Goal: Use online tool/utility: Utilize a website feature to perform a specific function

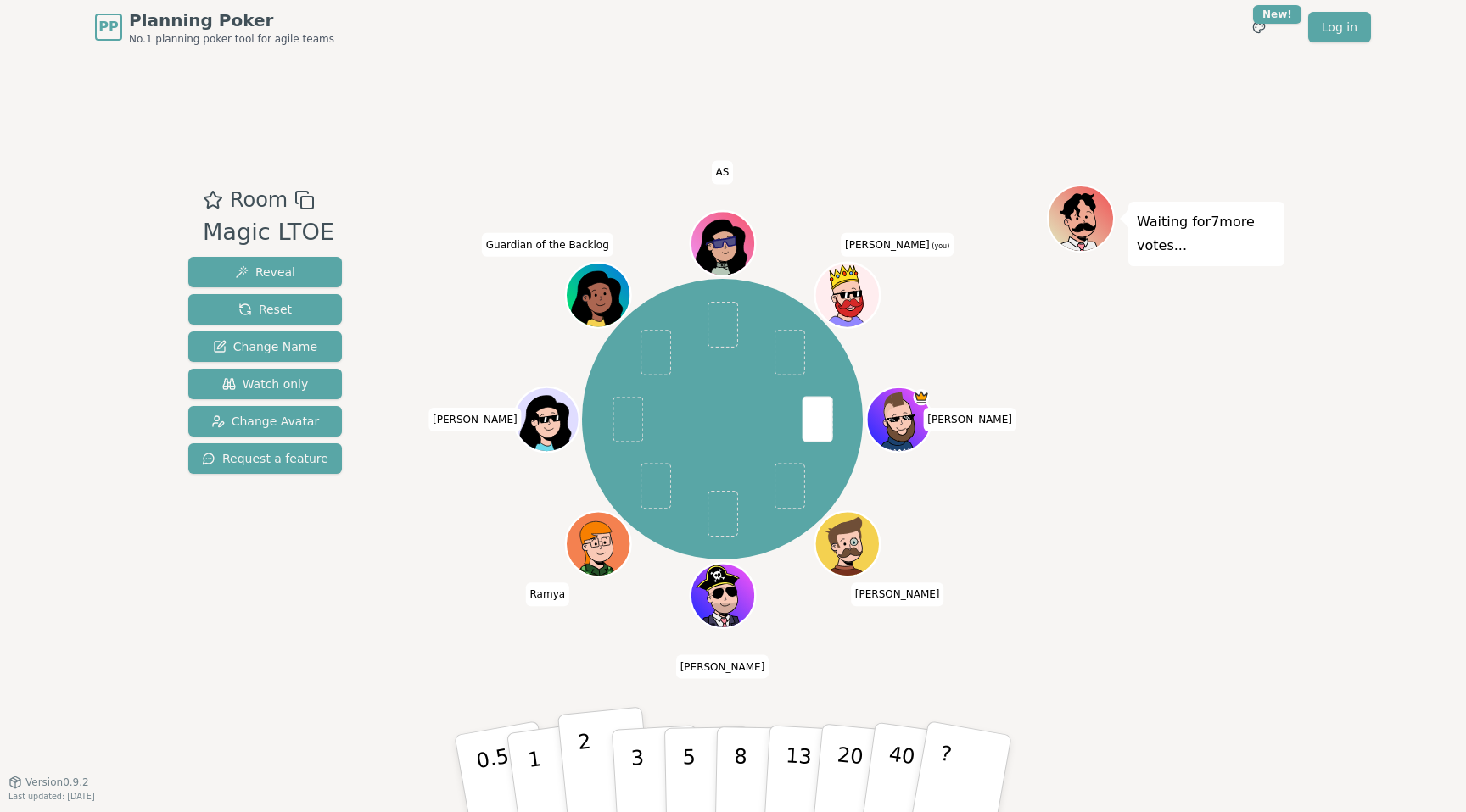
click at [591, 756] on button "2" at bounding box center [605, 774] width 97 height 135
click at [530, 752] on p "1" at bounding box center [537, 777] width 25 height 93
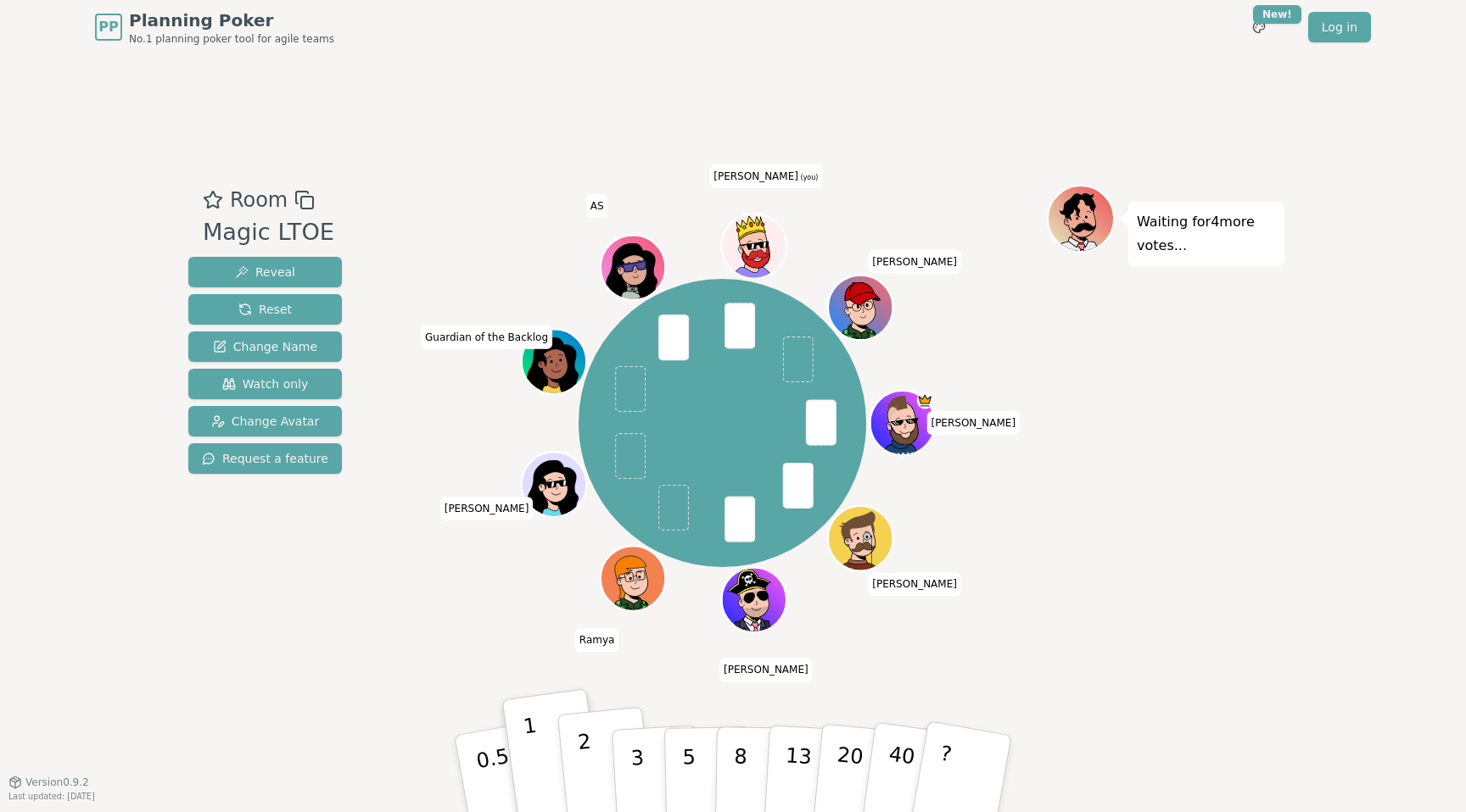
click at [588, 754] on p "2" at bounding box center [588, 777] width 22 height 93
click at [560, 755] on button "1" at bounding box center [554, 774] width 101 height 137
click at [606, 754] on button "2" at bounding box center [605, 774] width 97 height 135
click at [567, 754] on button "2" at bounding box center [605, 774] width 97 height 135
click at [607, 754] on button "2" at bounding box center [605, 774] width 97 height 135
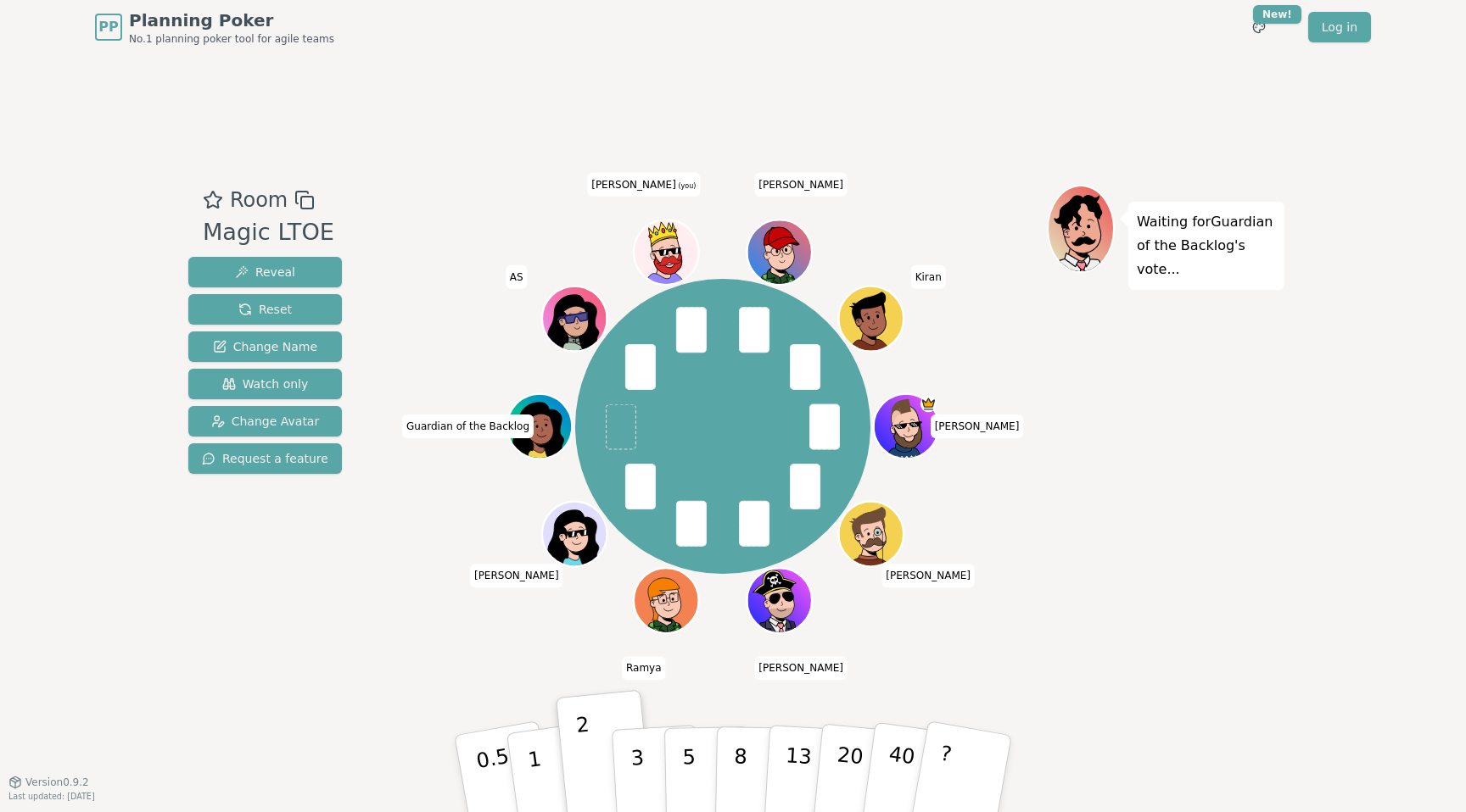
click at [921, 373] on div "[PERSON_NAME] [PERSON_NAME] [PERSON_NAME] Guardian of the Backlog AS [PERSON_NA…" at bounding box center [722, 426] width 649 height 422
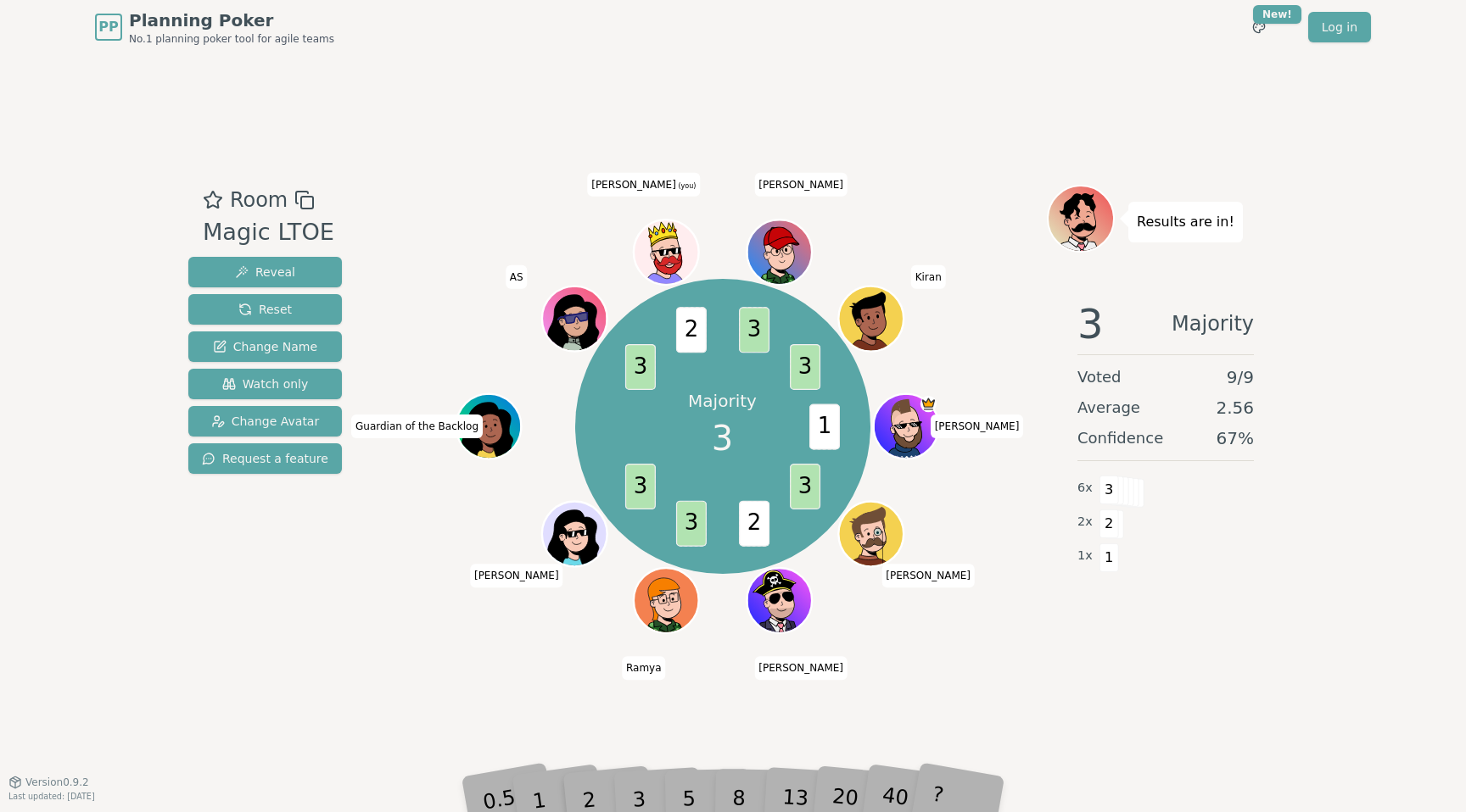
click at [1085, 418] on span "Average" at bounding box center [1109, 408] width 63 height 24
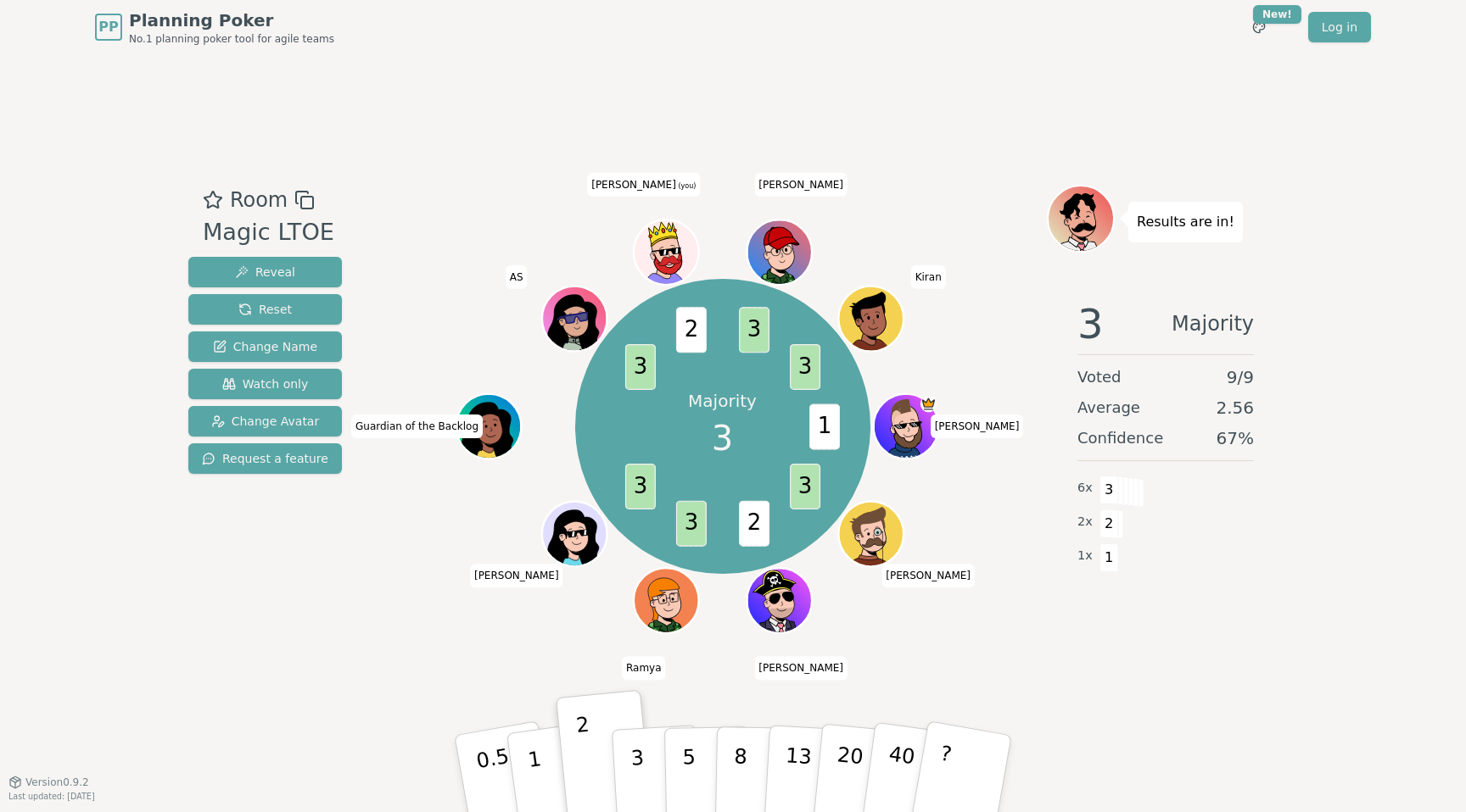
click at [871, 574] on div "Majority 3 1 3 2 3 3 3 2 3 3 [PERSON_NAME] [PERSON_NAME] [PERSON_NAME] Guardian…" at bounding box center [722, 426] width 649 height 422
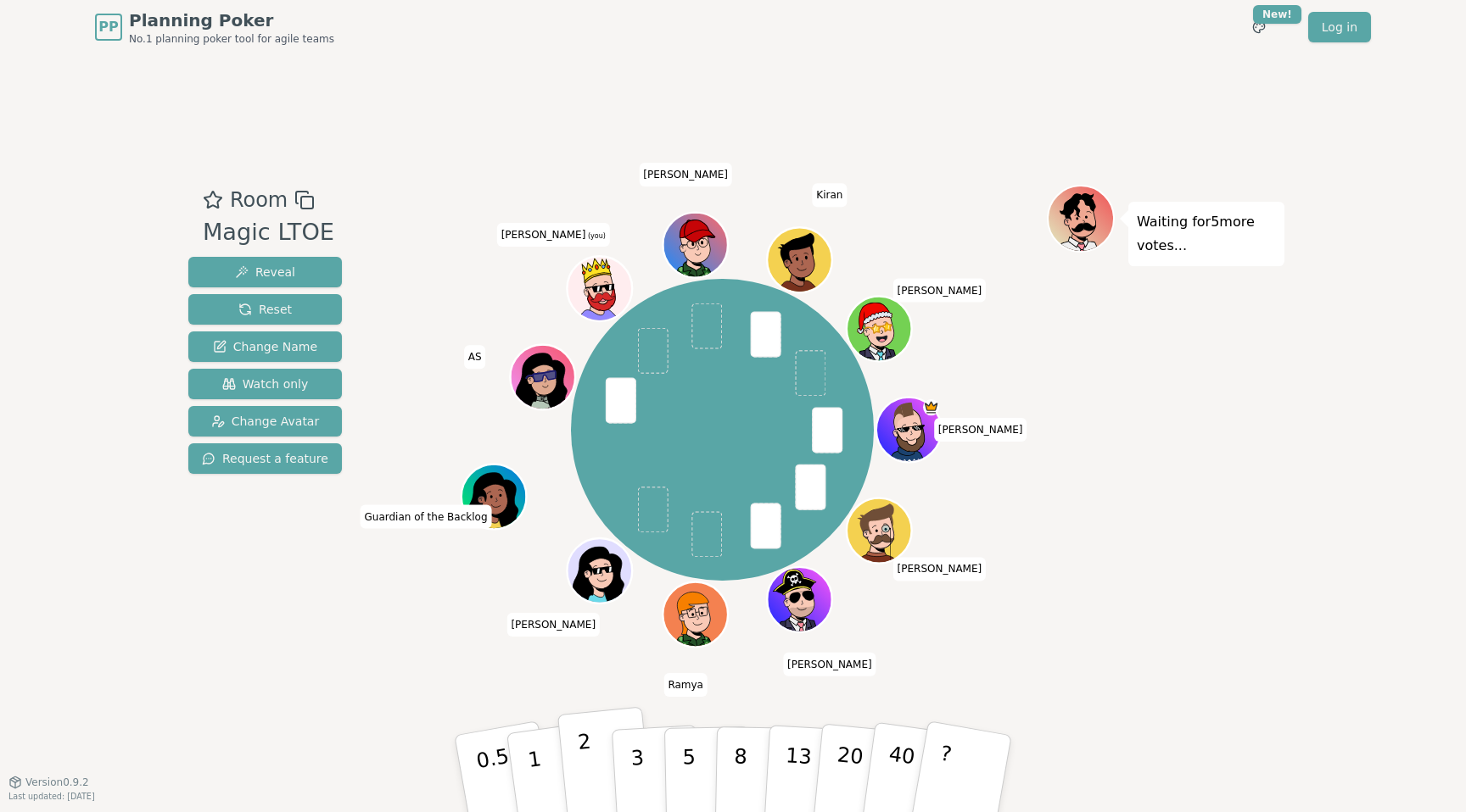
click at [577, 761] on button "2" at bounding box center [605, 774] width 97 height 135
click at [574, 760] on button "2" at bounding box center [605, 774] width 97 height 135
click at [635, 765] on p "3" at bounding box center [639, 776] width 19 height 93
click at [597, 750] on button "2" at bounding box center [605, 774] width 97 height 135
click at [558, 775] on button "1" at bounding box center [554, 774] width 101 height 137
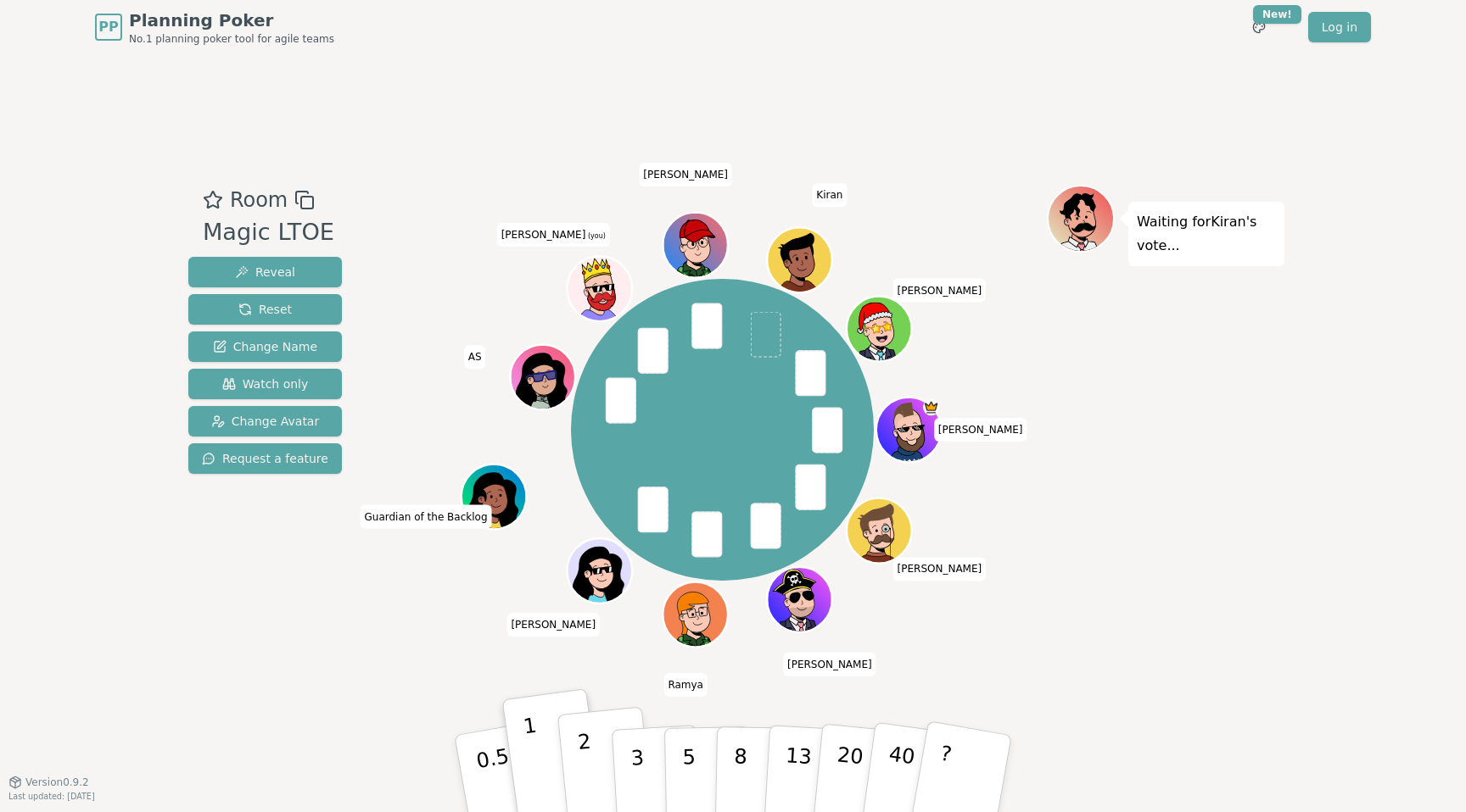
click at [582, 769] on p "2" at bounding box center [588, 777] width 22 height 93
click at [581, 754] on p "2" at bounding box center [588, 777] width 22 height 93
click at [468, 620] on div "[PERSON_NAME] [PERSON_NAME] [PERSON_NAME] Guardian of the Backlog AS [PERSON_NA…" at bounding box center [722, 430] width 649 height 429
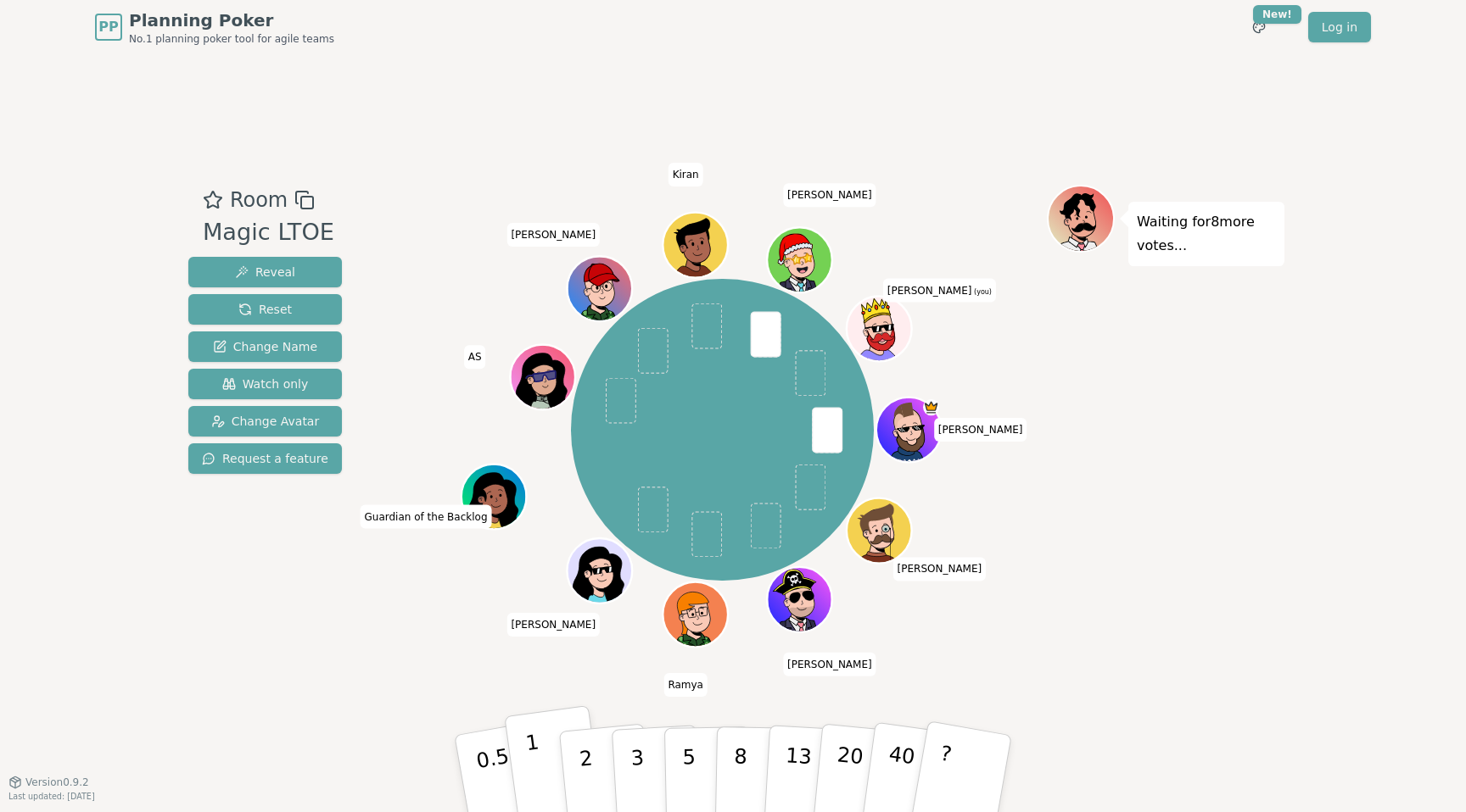
click at [546, 755] on button "1" at bounding box center [554, 774] width 101 height 137
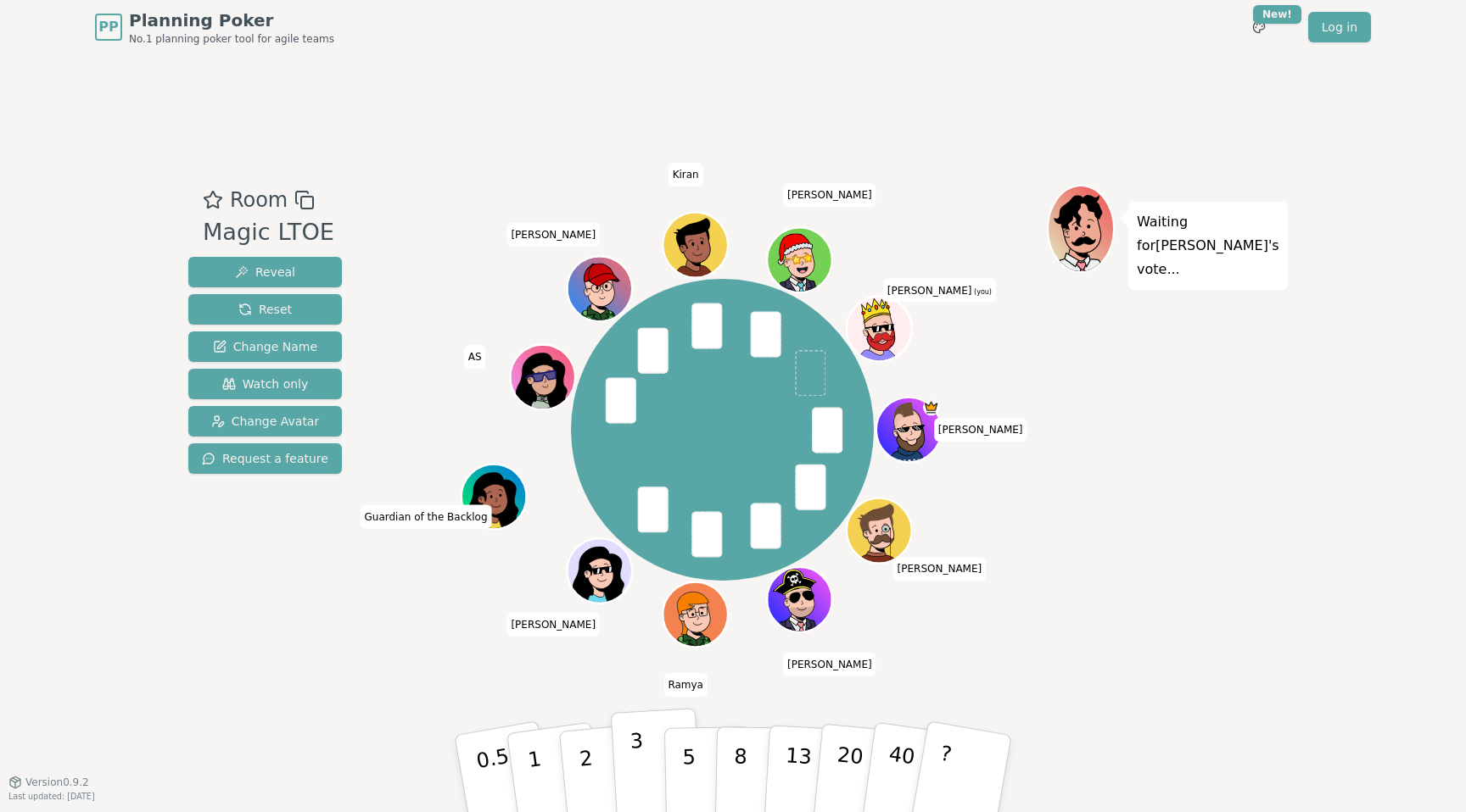
click at [629, 741] on p "3" at bounding box center [639, 776] width 19 height 93
